Goal: Task Accomplishment & Management: Use online tool/utility

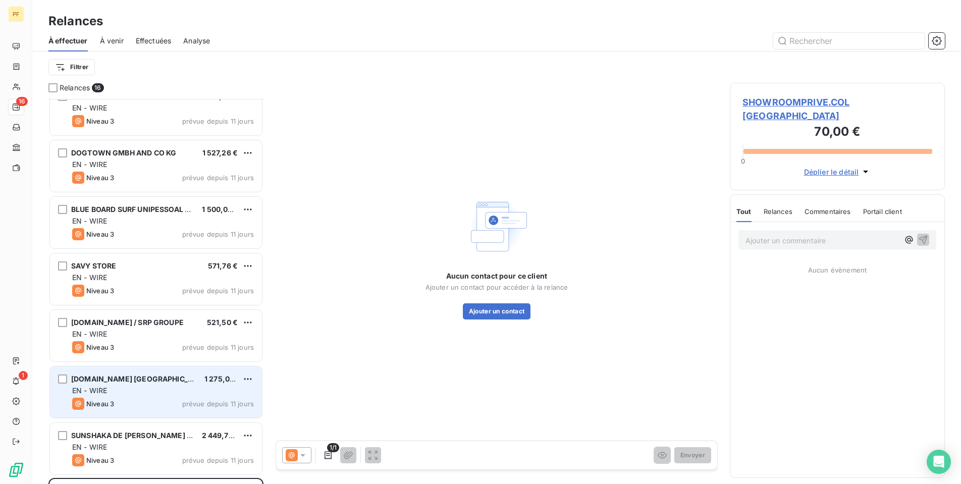
scroll to position [127, 0]
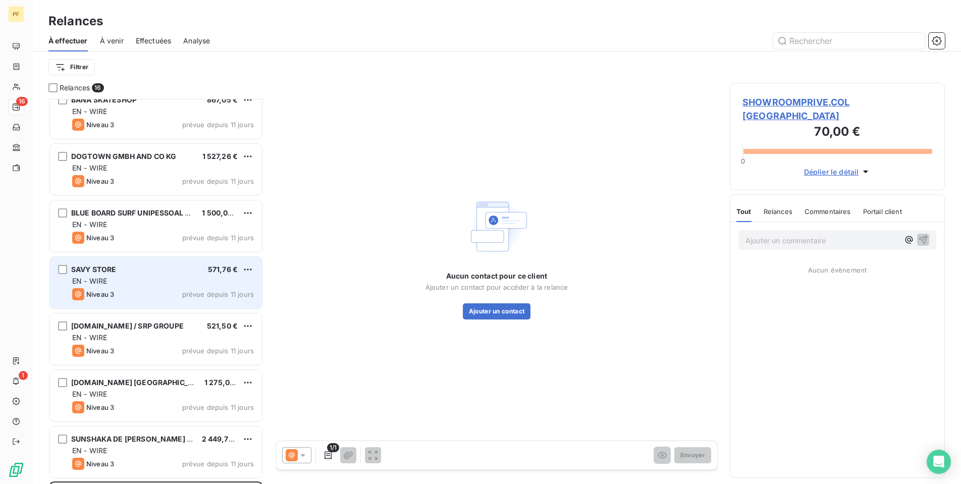
click at [163, 289] on div "Niveau 3 prévue depuis 11 jours" at bounding box center [163, 294] width 182 height 12
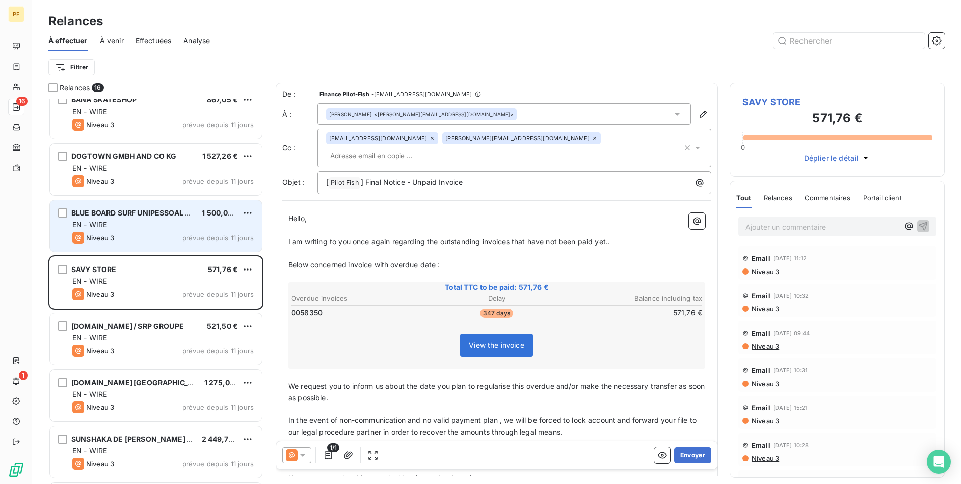
click at [150, 221] on div "EN - WIRE" at bounding box center [163, 225] width 182 height 10
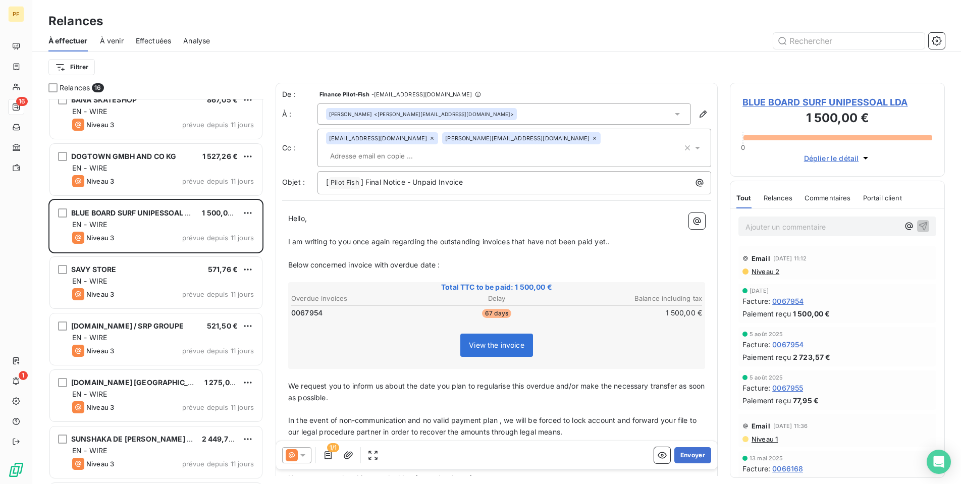
click at [846, 159] on span "Déplier le détail" at bounding box center [831, 158] width 55 height 11
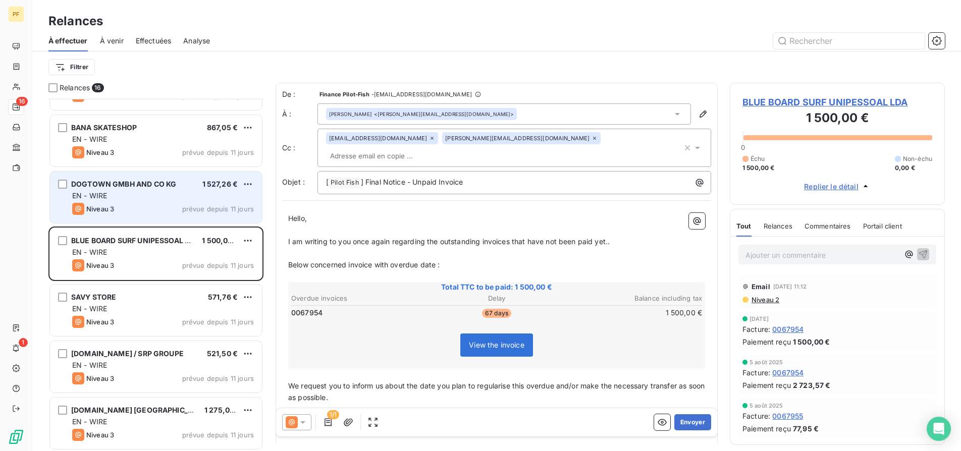
scroll to position [90, 0]
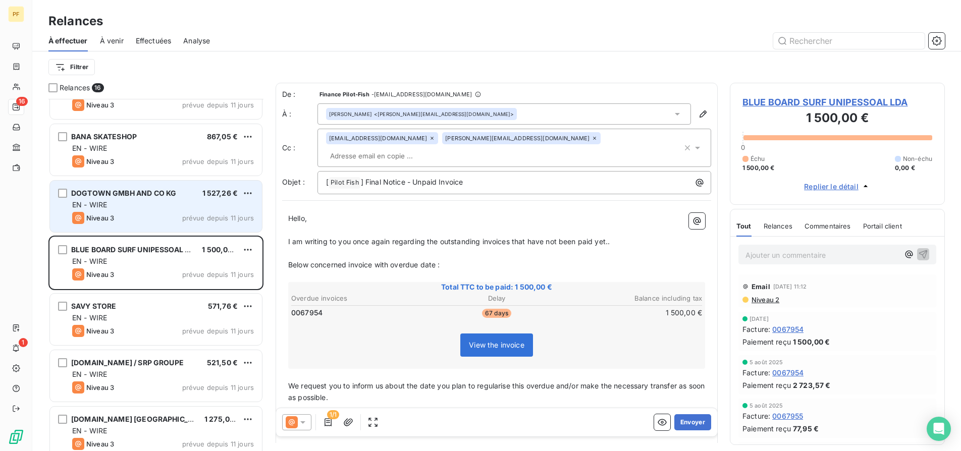
click at [131, 202] on div "EN - WIRE" at bounding box center [163, 205] width 182 height 10
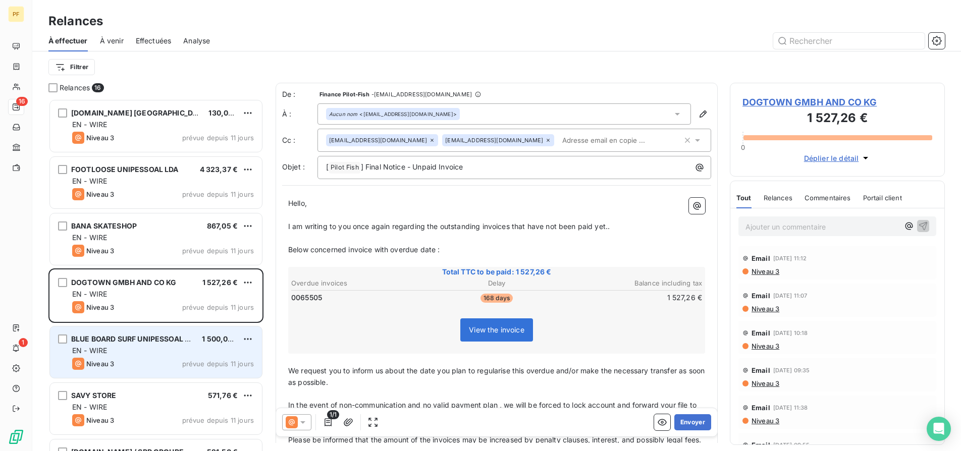
click at [169, 363] on div "Niveau 3 prévue depuis 11 jours" at bounding box center [163, 364] width 182 height 12
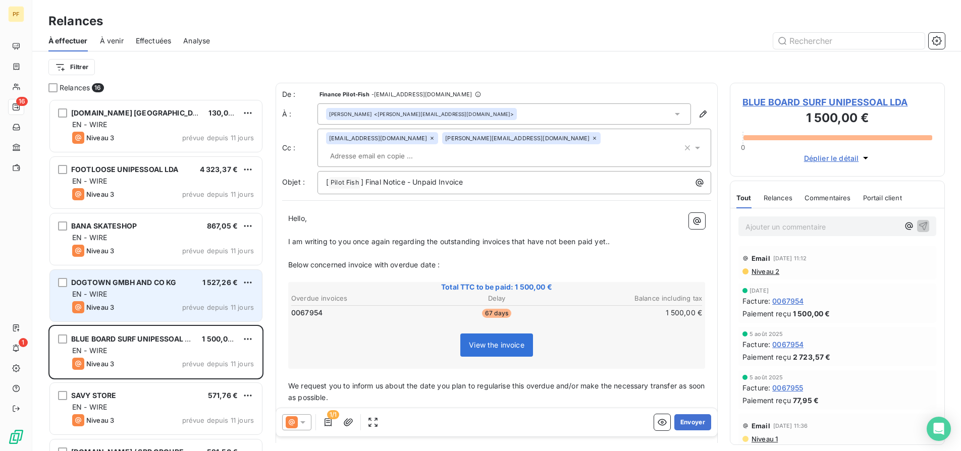
click at [144, 294] on div "EN - WIRE" at bounding box center [163, 294] width 182 height 10
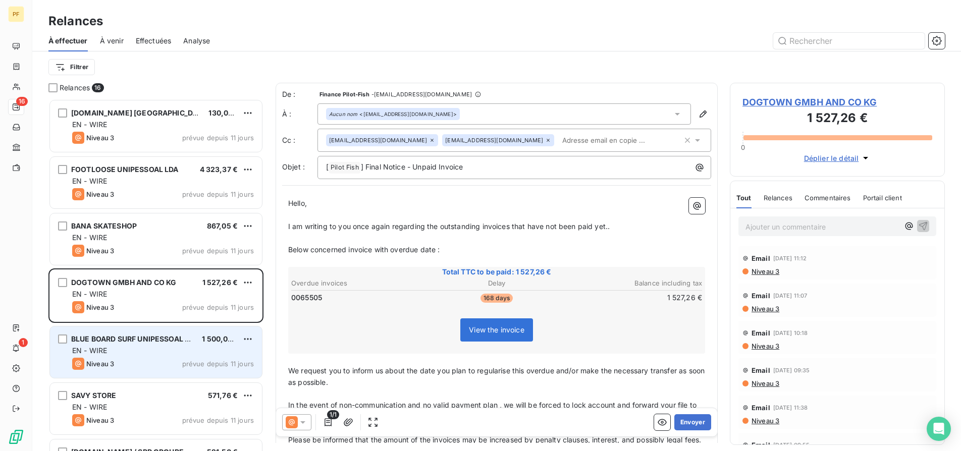
click at [146, 347] on div "EN - WIRE" at bounding box center [163, 351] width 182 height 10
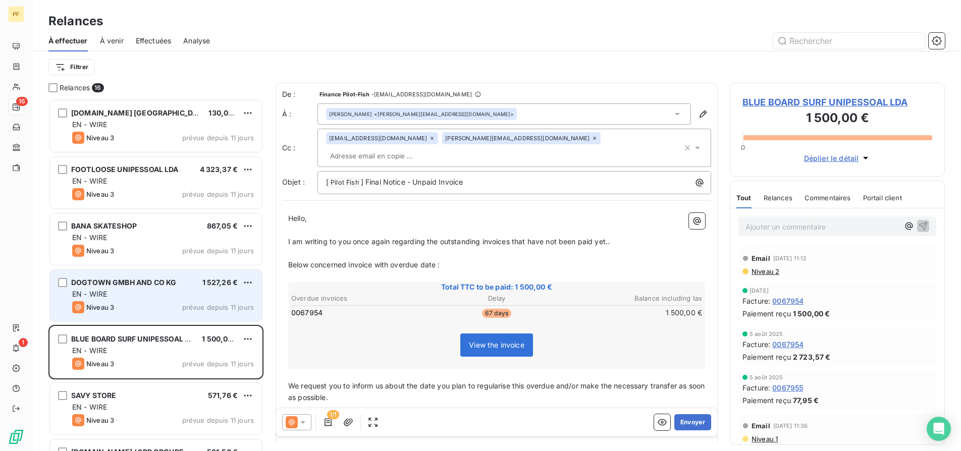
click at [165, 295] on div "EN - WIRE" at bounding box center [163, 294] width 182 height 10
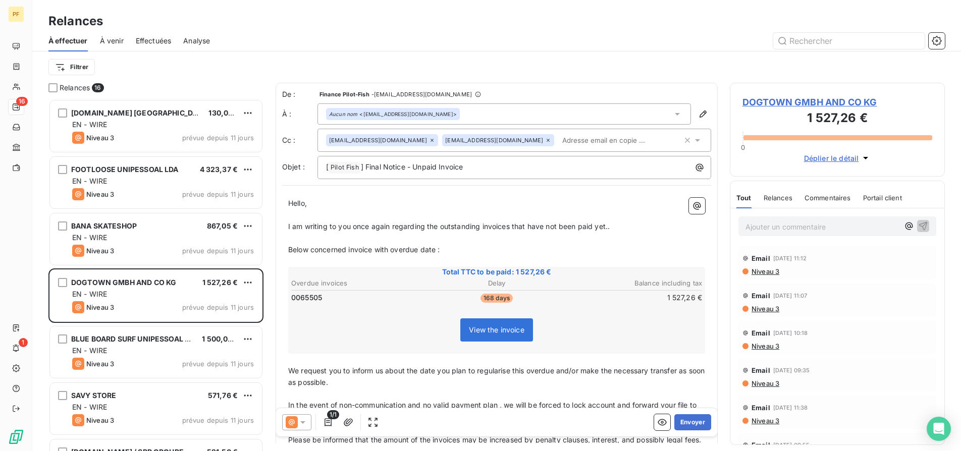
click at [844, 159] on span "Déplier le détail" at bounding box center [831, 158] width 55 height 11
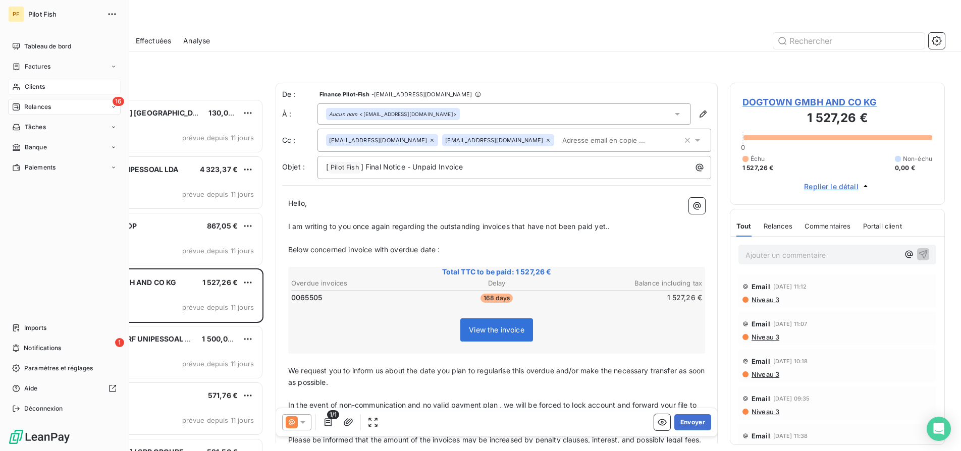
click at [25, 84] on span "Clients" at bounding box center [35, 86] width 20 height 9
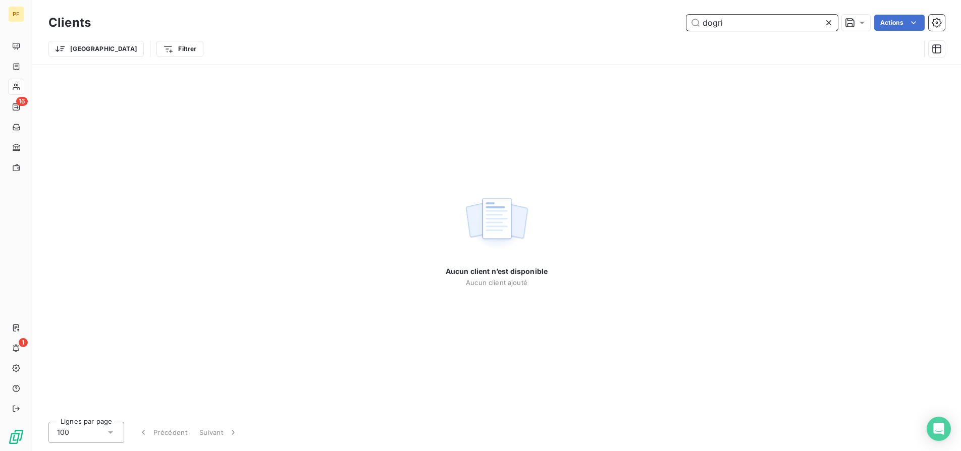
click at [768, 25] on input "dogri" at bounding box center [761, 23] width 151 height 16
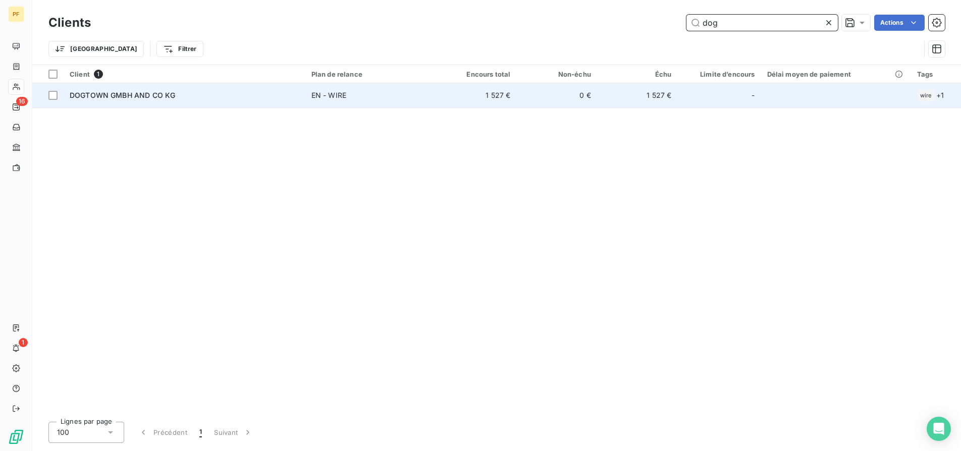
type input "dog"
click at [127, 91] on span "DOGTOWN GMBH AND CO KG" at bounding box center [122, 95] width 105 height 9
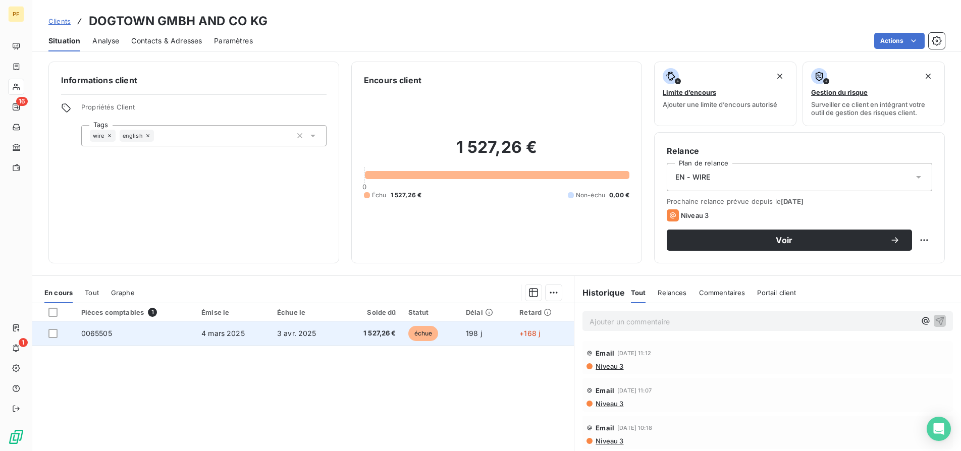
click at [108, 336] on span "0065505" at bounding box center [96, 333] width 31 height 9
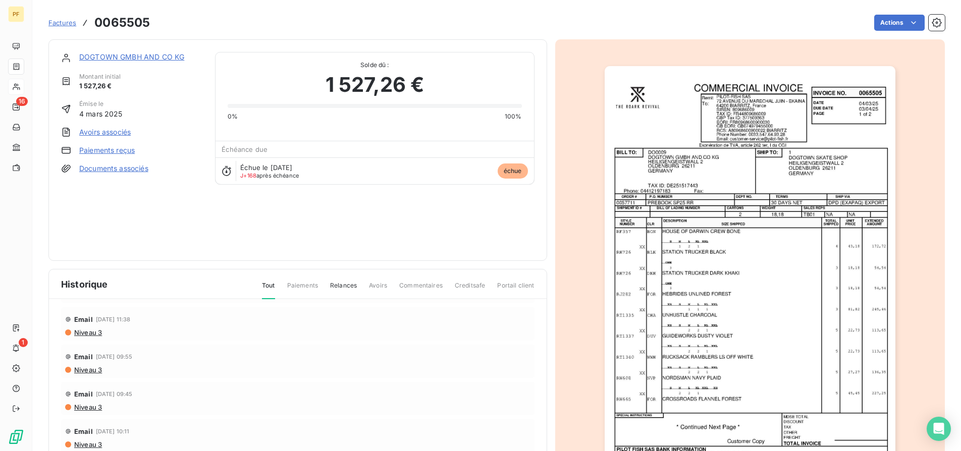
scroll to position [176, 0]
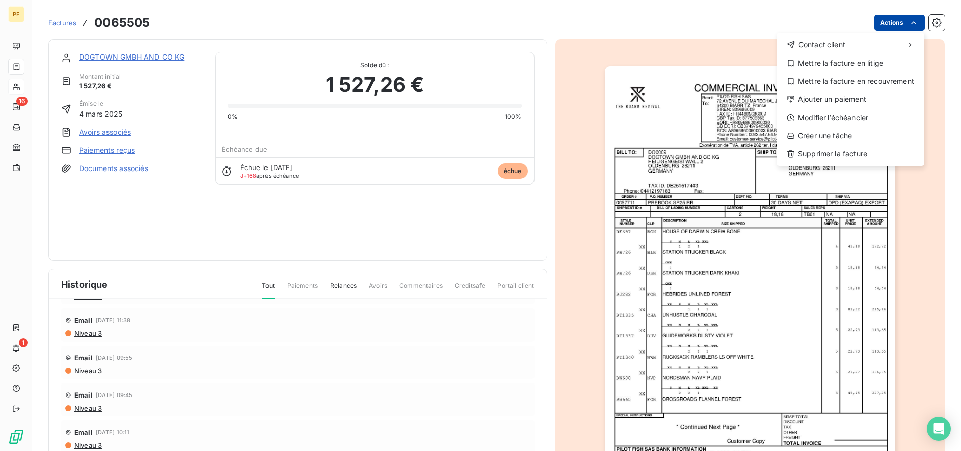
click at [919, 23] on html "PF 16 1 Factures 0065505 Actions Contact client Mettre la facture en litige Met…" at bounding box center [480, 225] width 961 height 451
click at [856, 298] on html "PF 16 1 Factures 0065505 Actions Contact client Mettre la facture en litige Met…" at bounding box center [480, 225] width 961 height 451
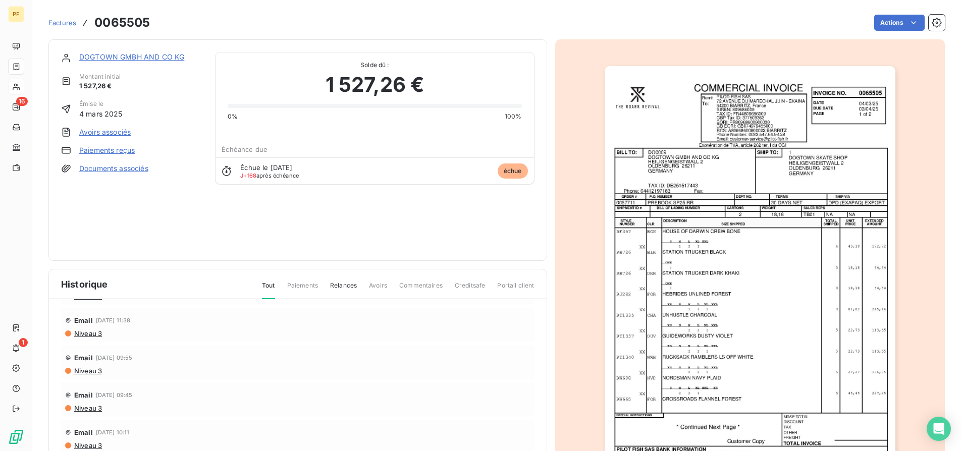
click at [775, 296] on img "button" at bounding box center [750, 271] width 291 height 411
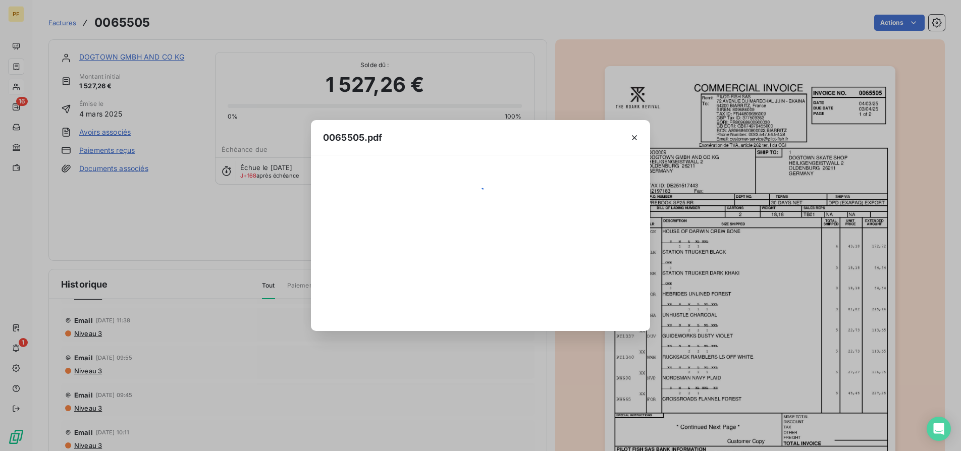
click at [775, 296] on div "0065505.pdf" at bounding box center [480, 225] width 961 height 451
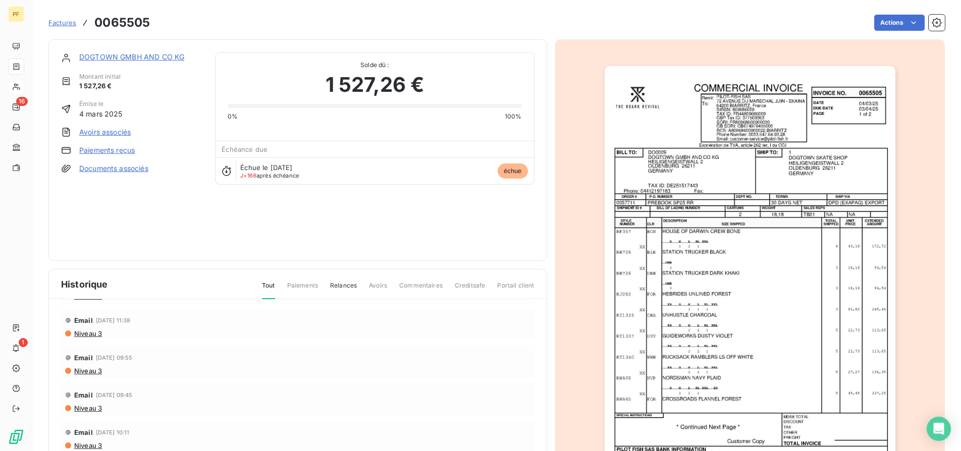
click at [775, 296] on img "button" at bounding box center [750, 271] width 291 height 411
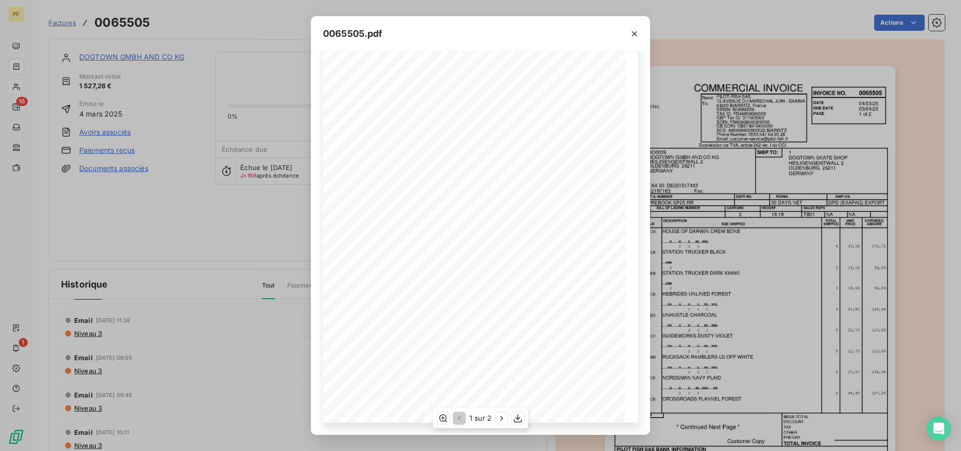
scroll to position [69, 0]
click at [516, 416] on icon "button" at bounding box center [518, 418] width 10 height 10
click at [637, 33] on icon "button" at bounding box center [634, 34] width 10 height 10
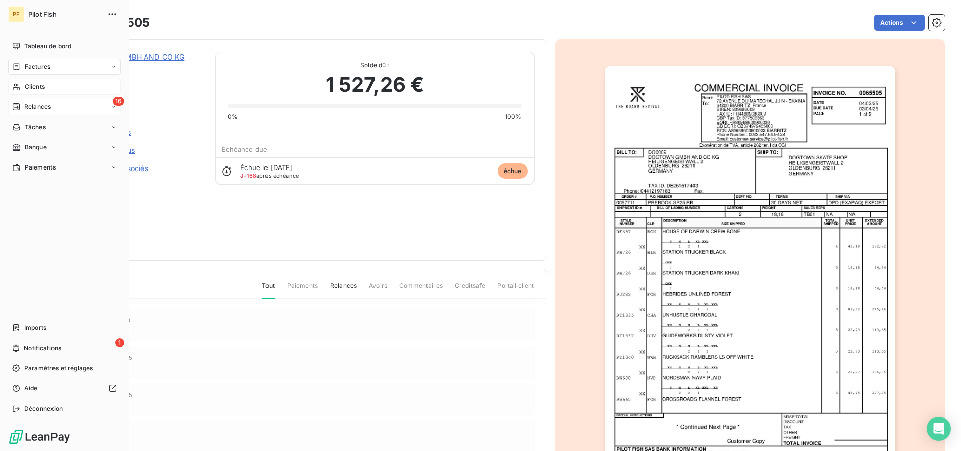
click at [32, 108] on span "Relances" at bounding box center [37, 106] width 27 height 9
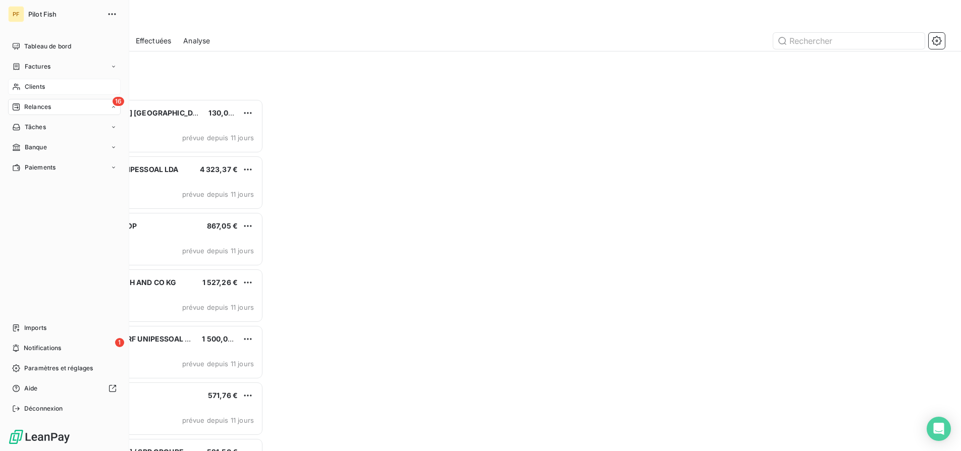
scroll to position [352, 215]
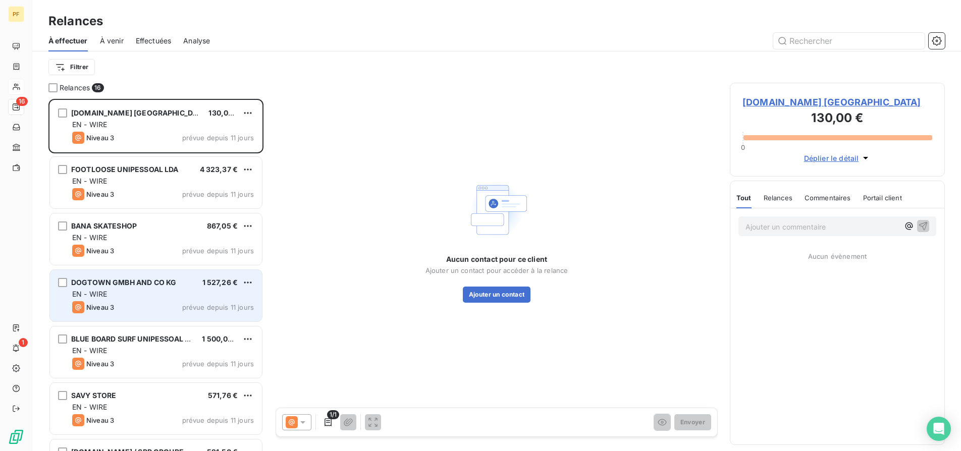
click at [135, 296] on div "EN - WIRE" at bounding box center [163, 294] width 182 height 10
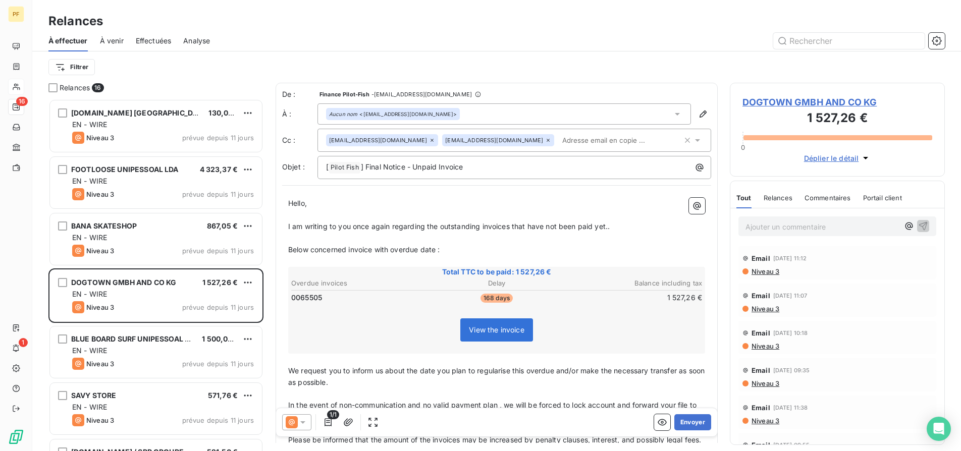
click at [302, 427] on div at bounding box center [296, 422] width 29 height 16
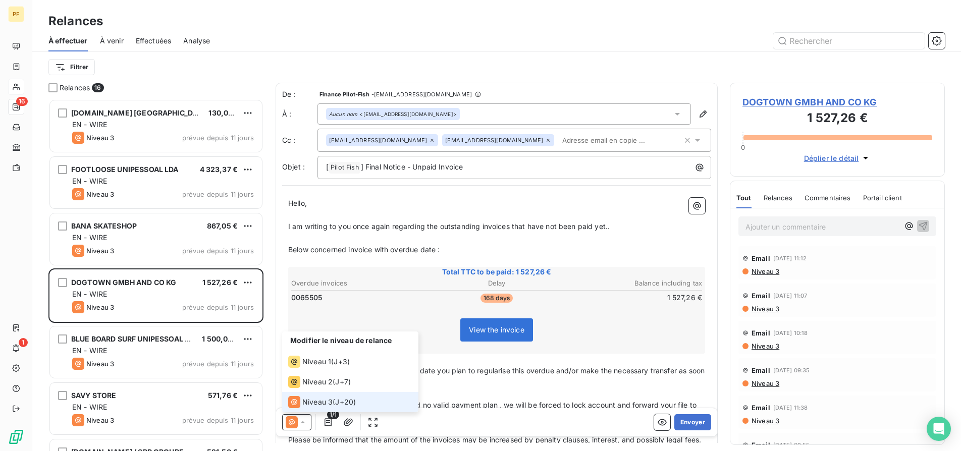
click at [315, 406] on span "Niveau 3" at bounding box center [317, 402] width 30 height 10
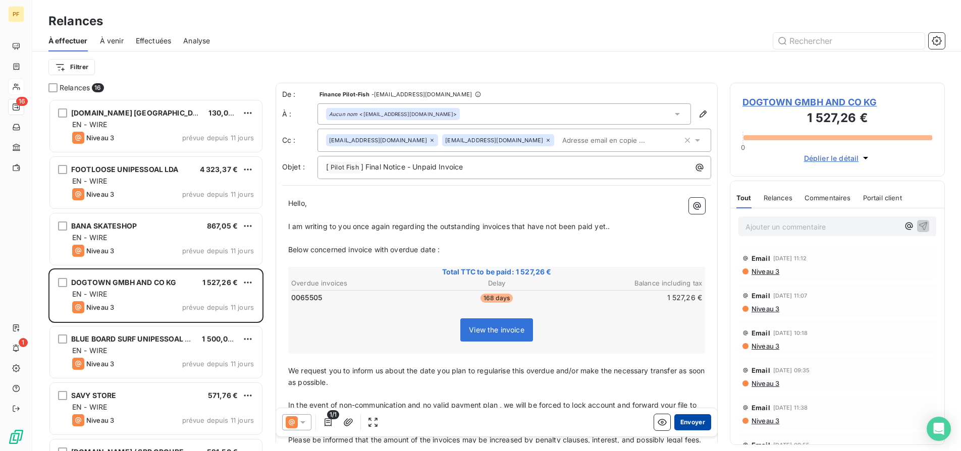
click at [681, 420] on button "Envoyer" at bounding box center [692, 422] width 37 height 16
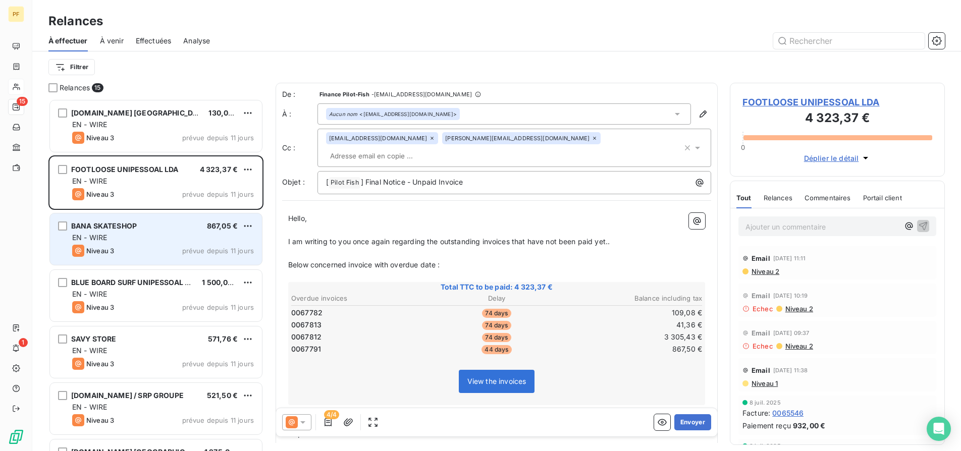
click at [158, 255] on div "Niveau 3 prévue depuis 11 jours" at bounding box center [163, 251] width 182 height 12
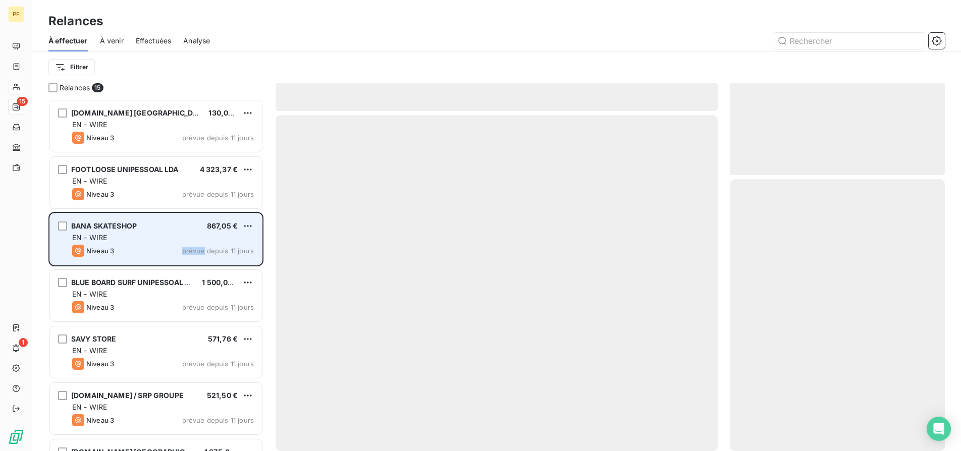
click at [158, 255] on div "Niveau 3 prévue depuis 11 jours" at bounding box center [163, 251] width 182 height 12
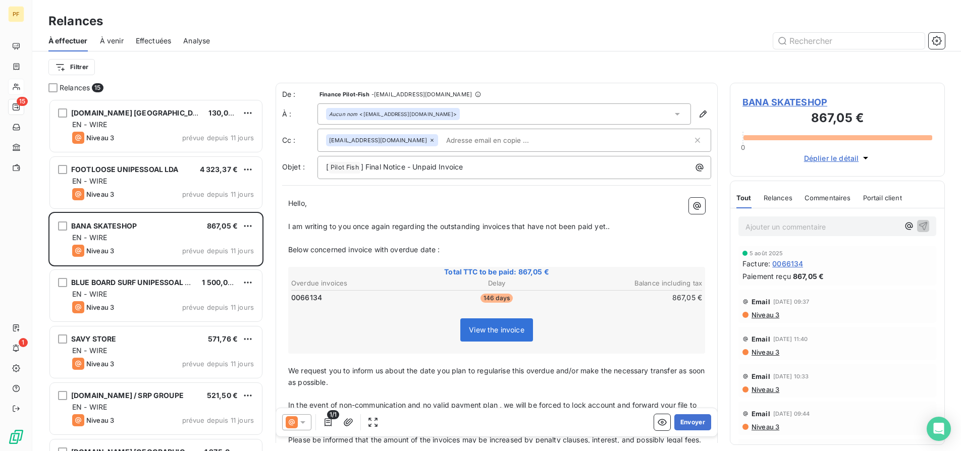
click at [809, 100] on span "BANA SKATESHOP" at bounding box center [837, 102] width 190 height 14
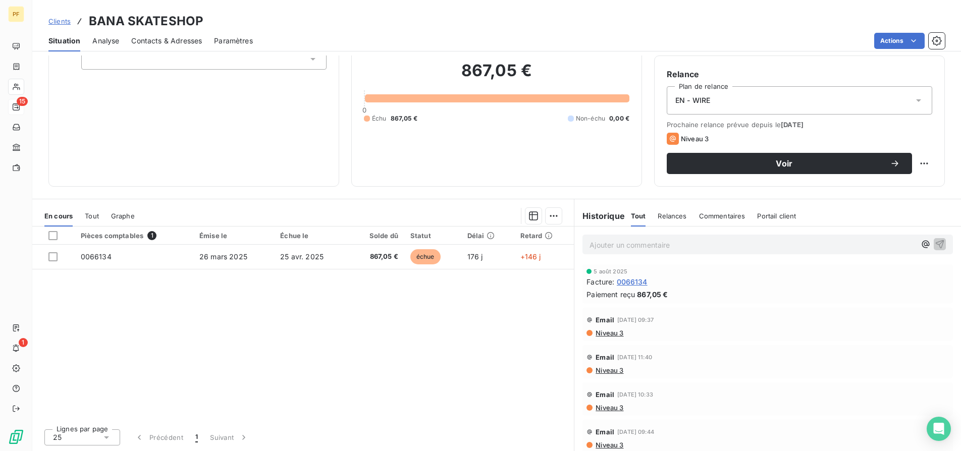
scroll to position [77, 0]
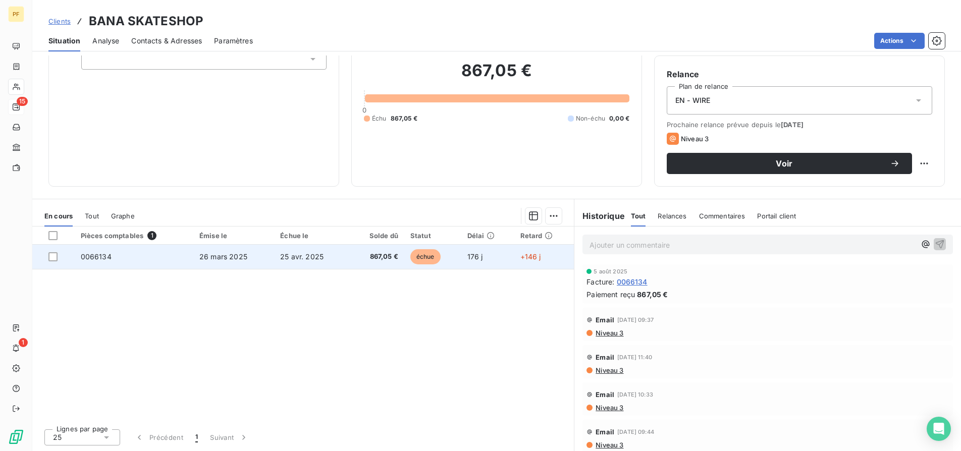
click at [97, 250] on td "0066134" at bounding box center [134, 257] width 119 height 24
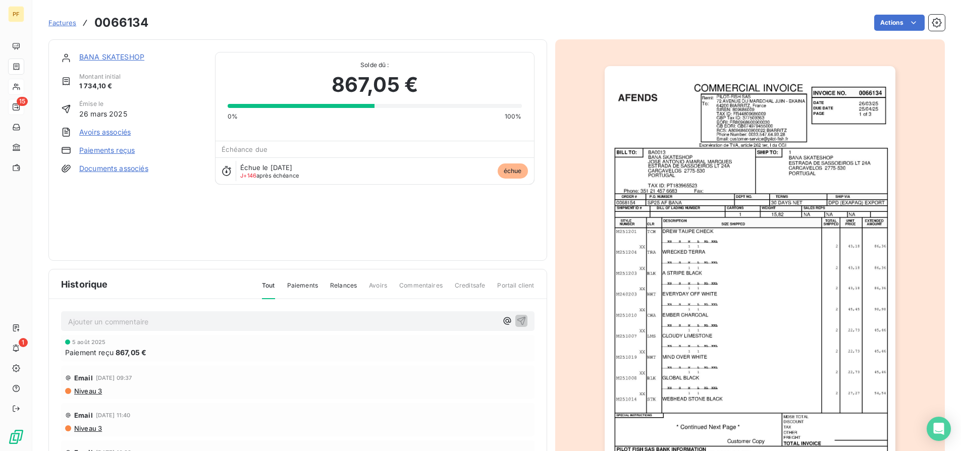
click at [723, 234] on img "button" at bounding box center [750, 271] width 291 height 411
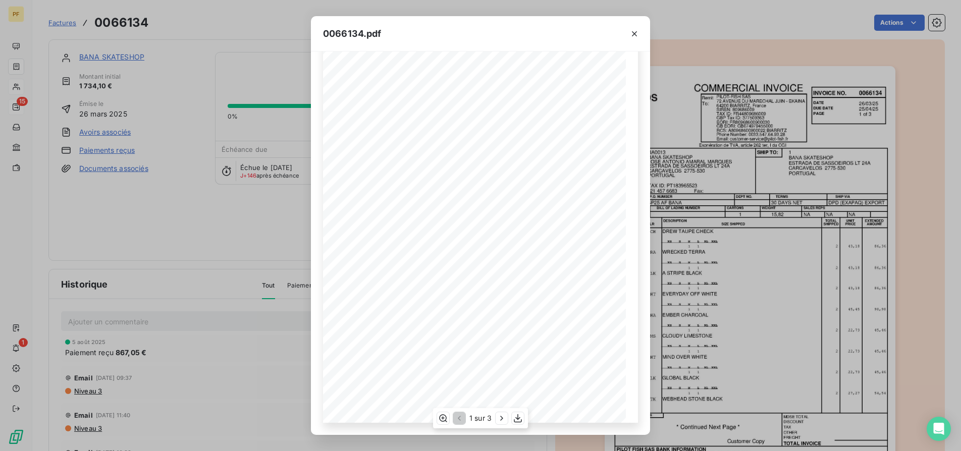
scroll to position [69, 0]
click at [517, 415] on icon "button" at bounding box center [518, 418] width 10 height 10
click at [190, 227] on div "0066134.pdf INVOICE NO. DATE DUE DATE PAGE Remit To: BILL TO: SHIP TO: SPECIAL …" at bounding box center [480, 225] width 961 height 451
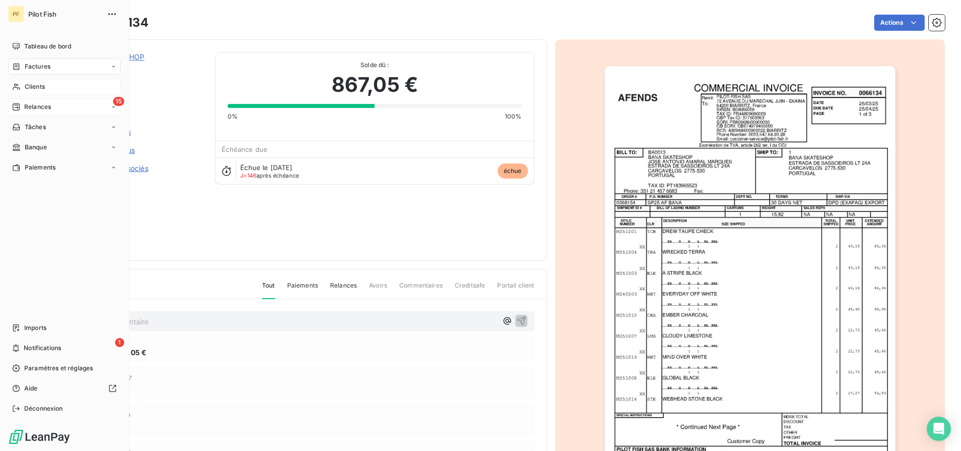
click at [24, 103] on span "Relances" at bounding box center [37, 106] width 27 height 9
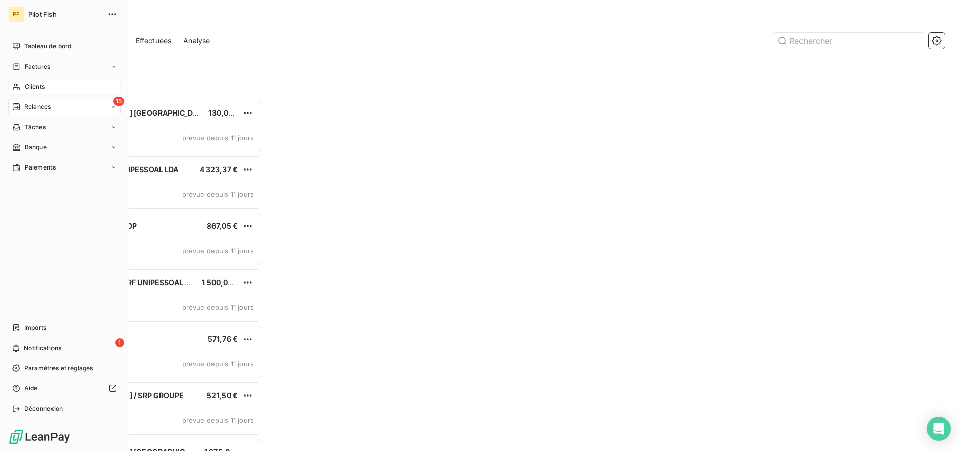
scroll to position [352, 215]
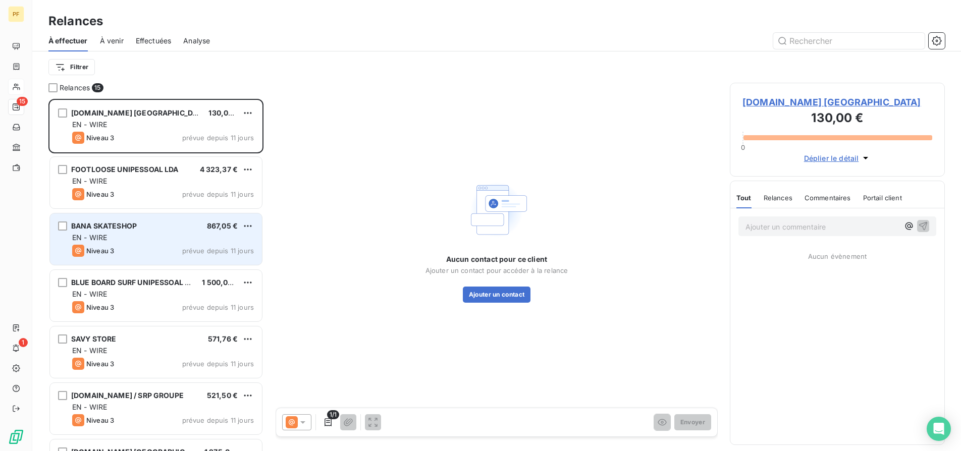
click at [147, 242] on div "EN - WIRE" at bounding box center [163, 238] width 182 height 10
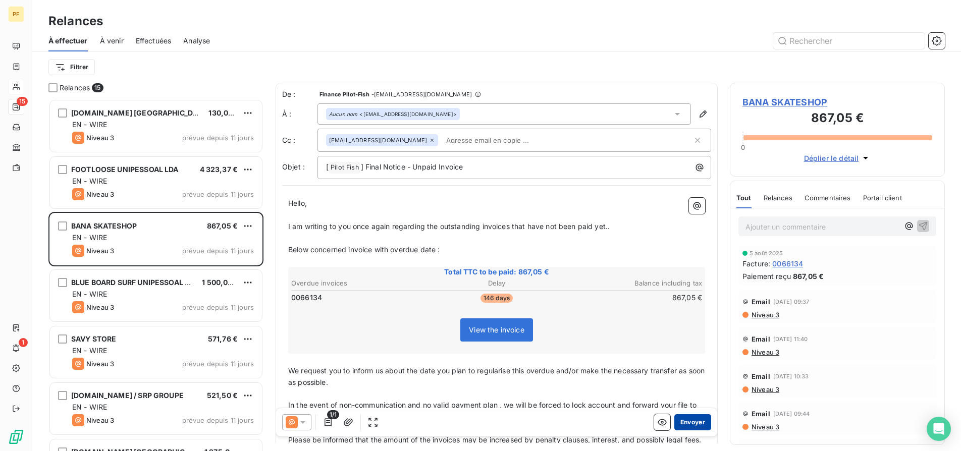
click at [684, 420] on button "Envoyer" at bounding box center [692, 422] width 37 height 16
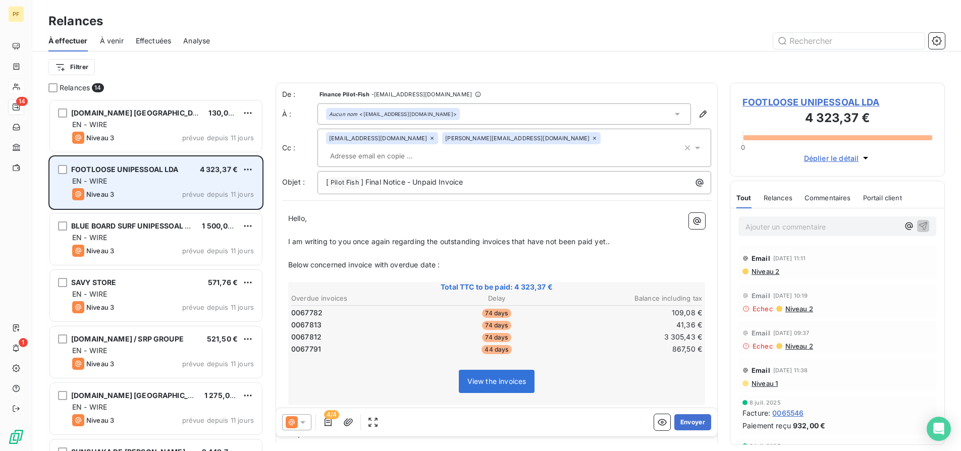
click at [135, 187] on div "FOOTLOOSE UNIPESSOAL LDA 4 323,37 € EN - WIRE Niveau 3 prévue depuis 11 jours" at bounding box center [156, 182] width 212 height 51
click at [172, 170] on span "FOOTLOOSE UNIPESSOAL LDA" at bounding box center [125, 169] width 108 height 9
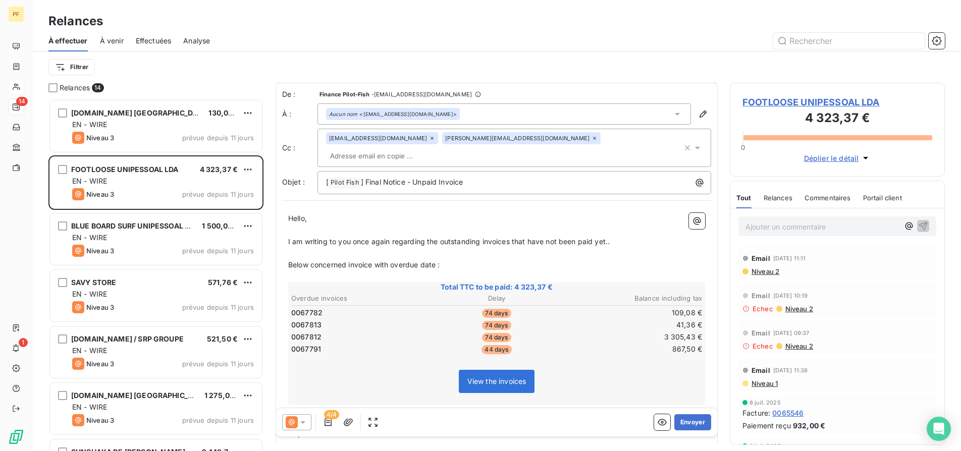
click at [459, 43] on div at bounding box center [583, 41] width 723 height 16
click at [405, 62] on div "Filtrer" at bounding box center [496, 67] width 896 height 19
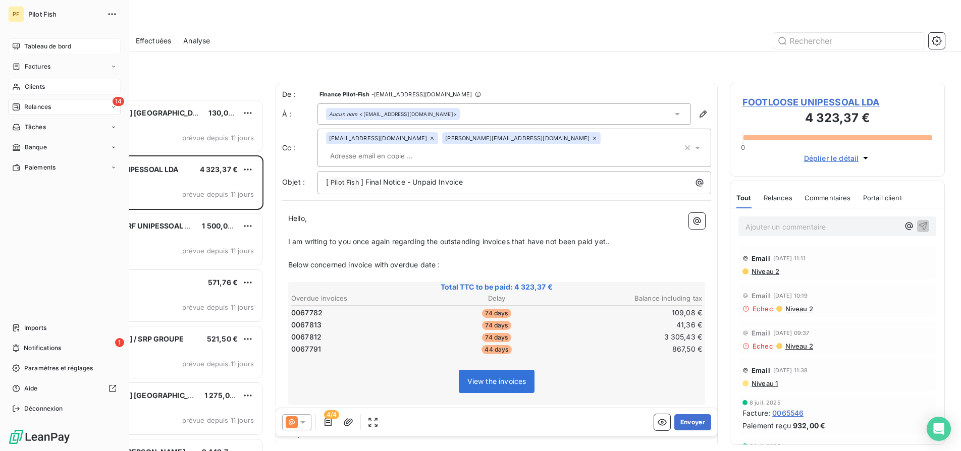
click at [28, 44] on span "Tableau de bord" at bounding box center [47, 46] width 47 height 9
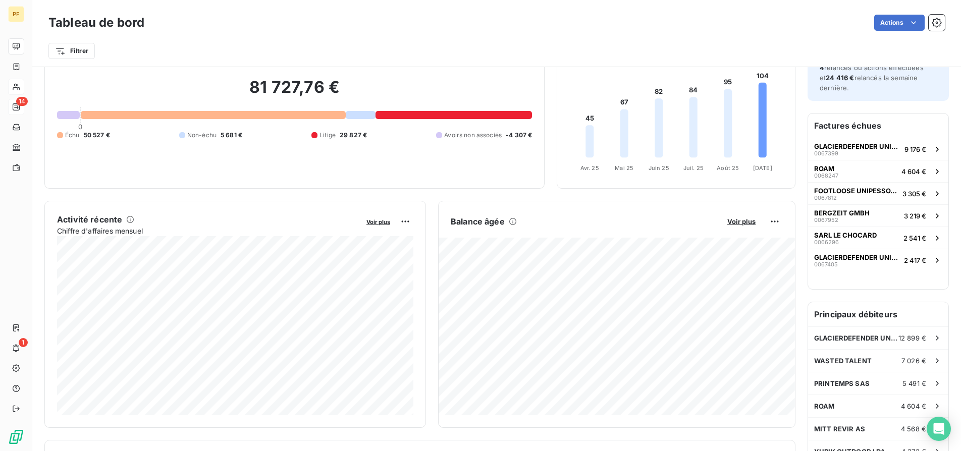
scroll to position [61, 0]
